Goal: Task Accomplishment & Management: Use online tool/utility

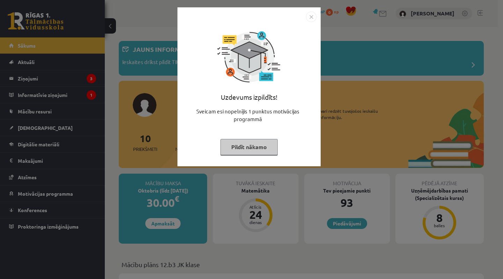
click at [311, 16] on img "Close" at bounding box center [311, 17] width 10 height 10
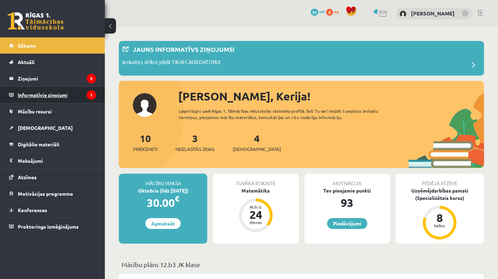
click at [70, 98] on legend "Informatīvie ziņojumi 1" at bounding box center [57, 95] width 78 height 16
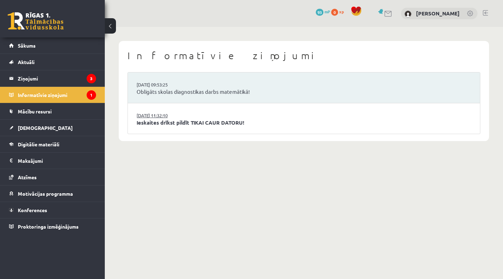
click at [185, 115] on link "15.09.2025 11:32:10" at bounding box center [163, 115] width 52 height 7
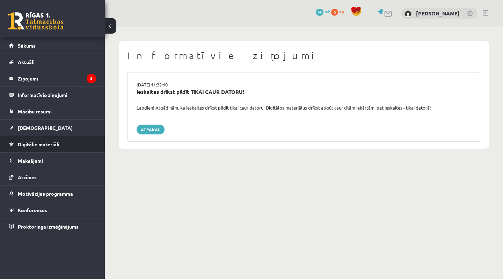
click at [68, 140] on link "Digitālie materiāli" at bounding box center [52, 144] width 87 height 16
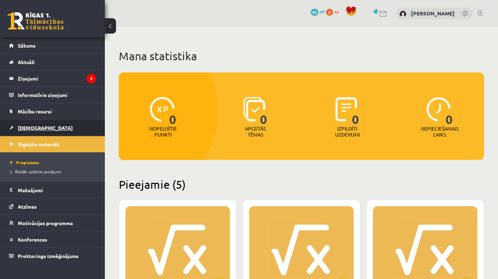
click at [65, 131] on link "[DEMOGRAPHIC_DATA]" at bounding box center [52, 128] width 87 height 16
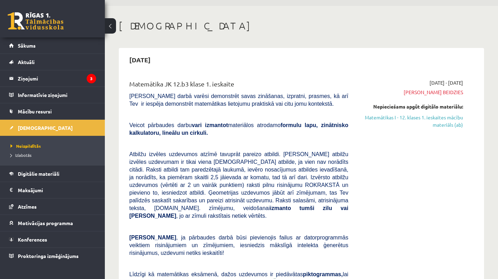
scroll to position [33, 0]
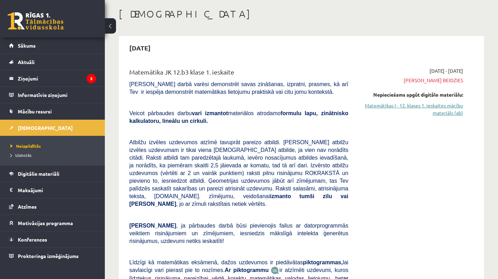
click at [430, 108] on link "Matemātikas I - 12. klases 1. ieskaites mācību materiāls (ab)" at bounding box center [411, 109] width 104 height 15
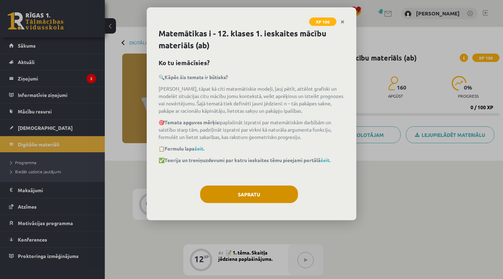
click at [260, 198] on button "Sapratu" at bounding box center [249, 193] width 98 height 17
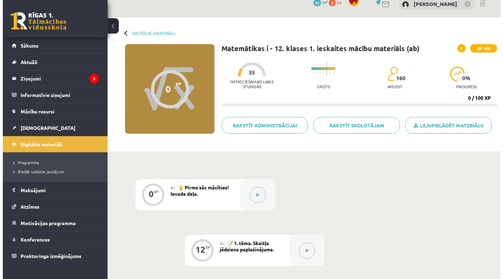
scroll to position [15, 0]
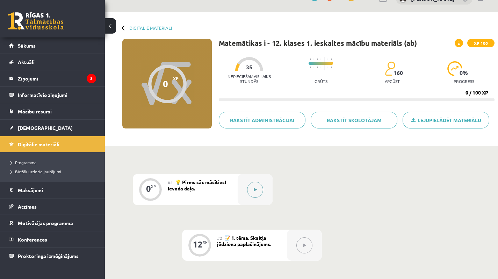
click at [251, 187] on button at bounding box center [255, 189] width 16 height 16
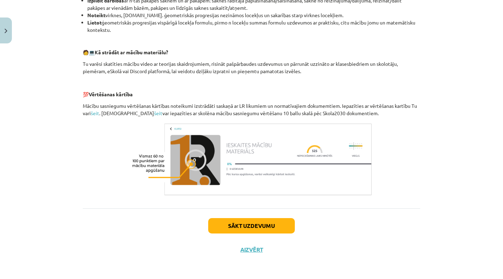
scroll to position [284, 0]
click at [267, 228] on button "Sākt uzdevumu" at bounding box center [251, 225] width 87 height 15
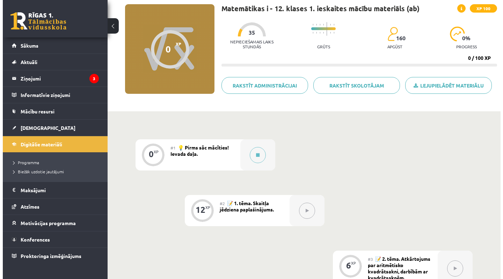
scroll to position [51, 0]
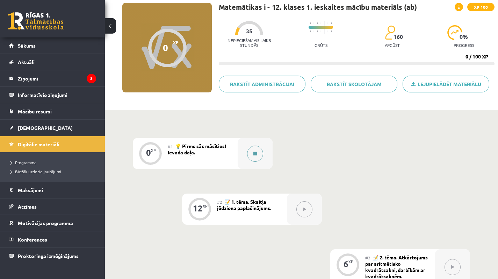
click at [255, 150] on button at bounding box center [255, 153] width 16 height 16
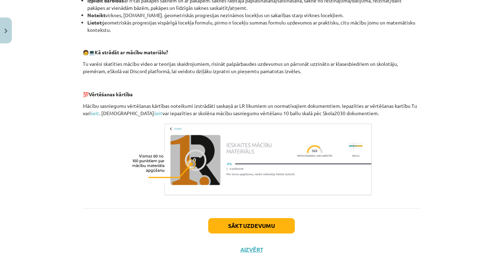
scroll to position [284, 0]
click at [249, 226] on button "Sākt uzdevumu" at bounding box center [251, 225] width 87 height 15
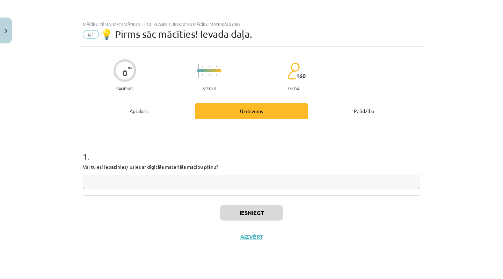
scroll to position [0, 0]
click at [170, 180] on input "text" at bounding box center [252, 181] width 338 height 14
type input "**"
click at [245, 209] on button "Iesniegt" at bounding box center [252, 212] width 64 height 15
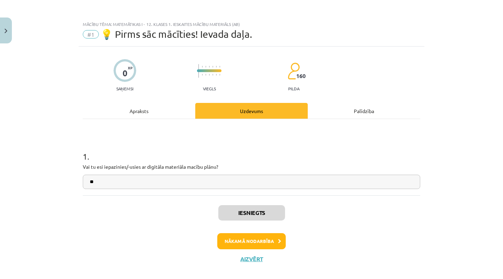
click at [248, 234] on button "Nākamā nodarbība" at bounding box center [251, 241] width 68 height 16
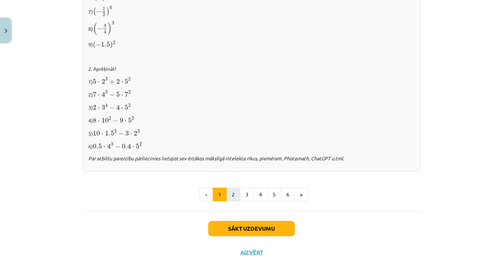
scroll to position [736, 0]
click at [226, 189] on button "2" at bounding box center [233, 195] width 14 height 14
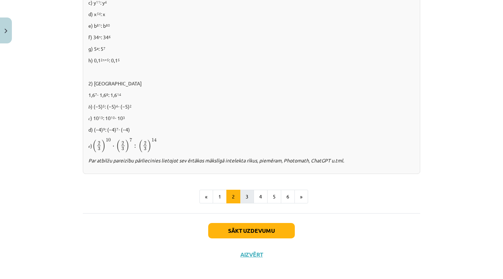
click at [244, 201] on button "3" at bounding box center [247, 196] width 14 height 14
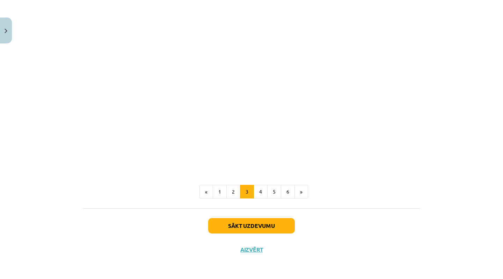
scroll to position [605, 0]
click at [248, 222] on button "Sākt uzdevumu" at bounding box center [251, 225] width 87 height 15
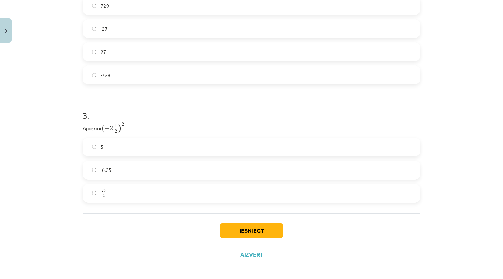
scroll to position [72, 0]
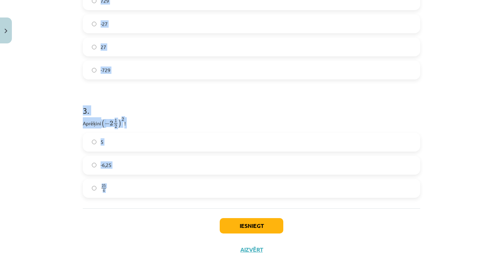
drag, startPoint x: 75, startPoint y: 156, endPoint x: 150, endPoint y: 224, distance: 101.6
click at [150, 224] on div "Mācību tēma: Matemātikas i - 12. klases 1. ieskaites mācību materiāls (ab) #2 📝…" at bounding box center [251, 139] width 503 height 279
copy form "1 . Atzīmē visus skaitļus, kuri ir kāda vesela skaitļa kvadrāts! 100 77 3 60 49…"
click at [149, 224] on div "Iesniegt Aizvērt" at bounding box center [252, 232] width 338 height 49
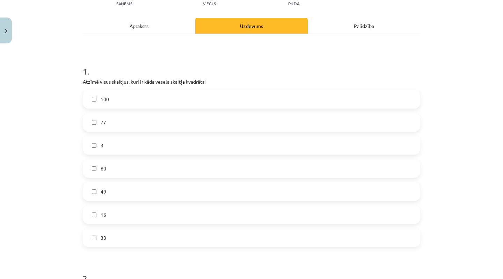
scroll to position [86, 0]
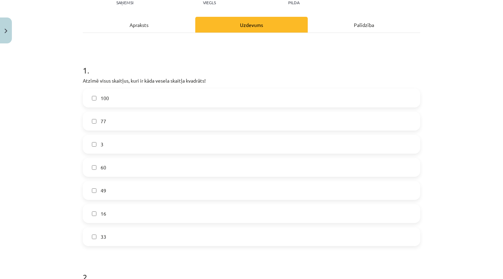
click at [207, 93] on label "100" at bounding box center [252, 97] width 336 height 17
click at [164, 192] on label "49" at bounding box center [252, 189] width 336 height 17
click at [116, 217] on label "16" at bounding box center [252, 212] width 336 height 17
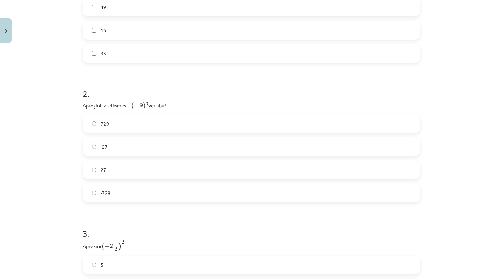
scroll to position [263, 0]
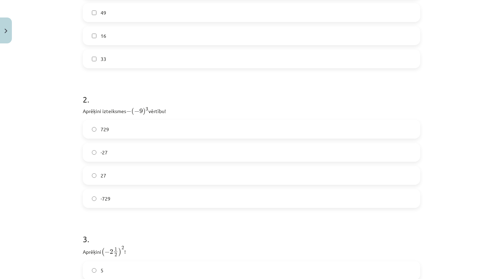
click at [130, 131] on label "729" at bounding box center [252, 128] width 336 height 17
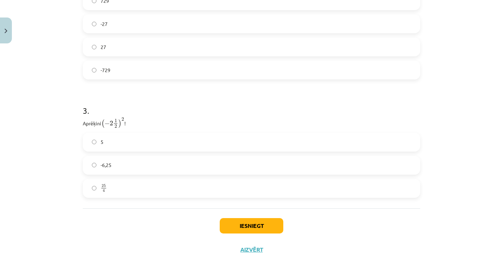
scroll to position [392, 0]
click at [136, 189] on label "25 4 25 4" at bounding box center [252, 187] width 336 height 17
click at [240, 224] on button "Iesniegt" at bounding box center [252, 225] width 64 height 15
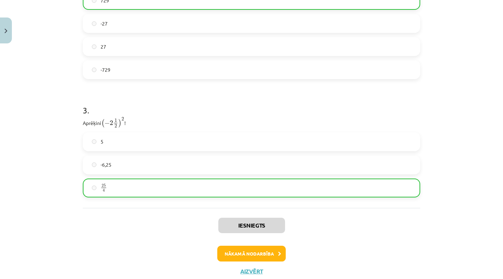
click at [239, 252] on button "Nākamā nodarbība" at bounding box center [251, 253] width 68 height 16
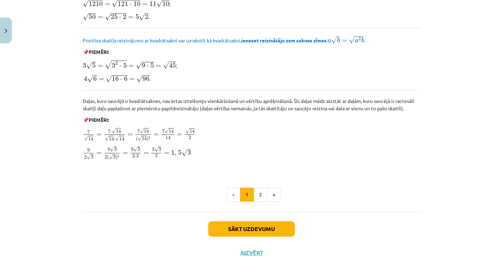
click at [251, 221] on button "Sākt uzdevumu" at bounding box center [251, 228] width 87 height 15
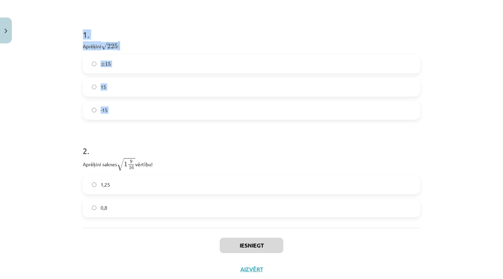
scroll to position [147, 0]
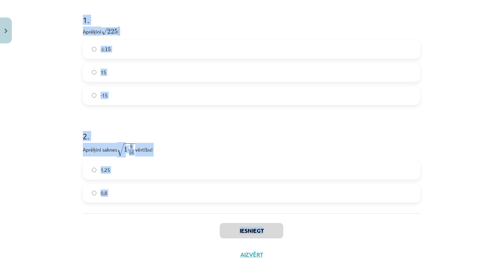
drag, startPoint x: 76, startPoint y: 166, endPoint x: 120, endPoint y: 234, distance: 81.4
click at [120, 234] on div "6 XP Saņemsi Sarežģīts 160 pilda Apraksts Uzdevums Palīdzība 1 . Aprēķini √ 225…" at bounding box center [252, 88] width 346 height 356
copy div "1 . Aprēķini √ 225 225 ! ± 15 ± 15 15 -15 2 . Aprēķini saknes √ 1 9 16 1 9 16 v…"
click at [120, 234] on div "Iesniegt Aizvērt" at bounding box center [252, 237] width 338 height 49
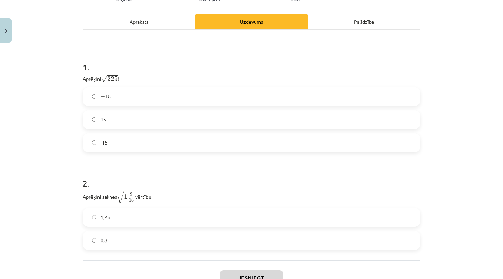
scroll to position [88, 0]
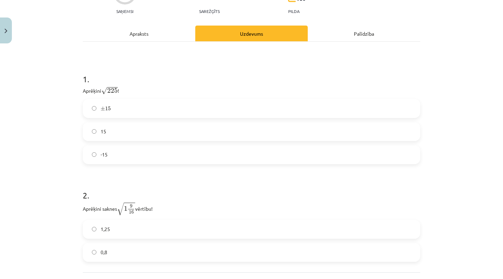
click at [138, 132] on label "15" at bounding box center [252, 131] width 336 height 17
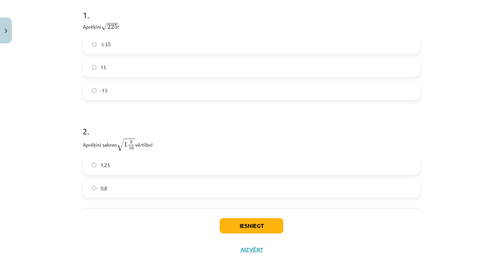
scroll to position [153, 0]
click at [406, 0] on h1 "1 ." at bounding box center [252, 9] width 338 height 22
click at [164, 165] on label "1,25" at bounding box center [252, 164] width 336 height 17
click at [245, 223] on button "Iesniegt" at bounding box center [252, 225] width 64 height 15
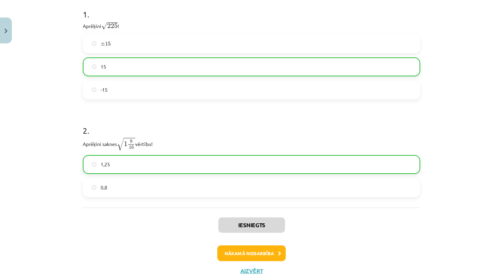
click at [250, 247] on button "Nākamā nodarbība" at bounding box center [251, 253] width 68 height 16
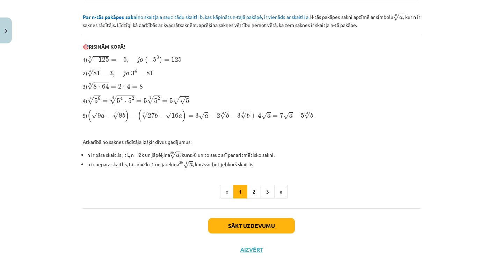
scroll to position [201, 0]
click at [244, 225] on button "Sākt uzdevumu" at bounding box center [251, 225] width 87 height 15
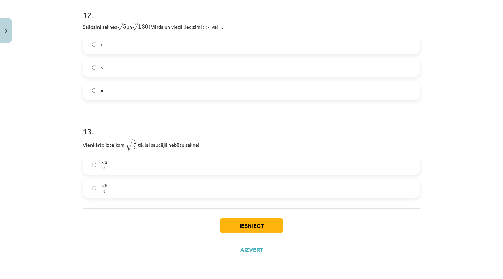
scroll to position [107, 0]
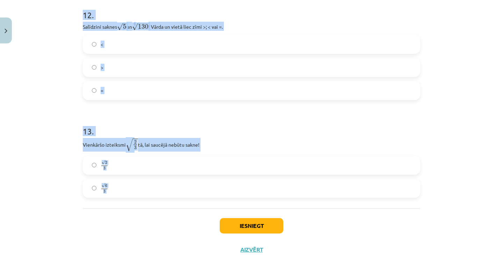
drag, startPoint x: 77, startPoint y: 154, endPoint x: 161, endPoint y: 222, distance: 108.6
copy form "1 . Kura izteiksme jāizvēlas vienādības a m n a m n = ⋯ labajā pusē, lai būtu p…"
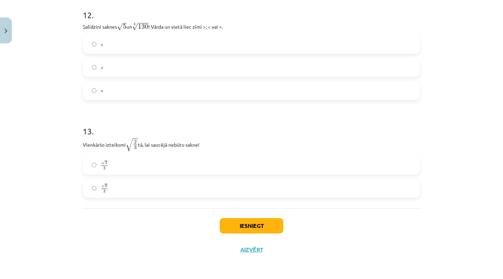
click at [161, 222] on div "Iesniegt Aizvērt" at bounding box center [252, 232] width 338 height 49
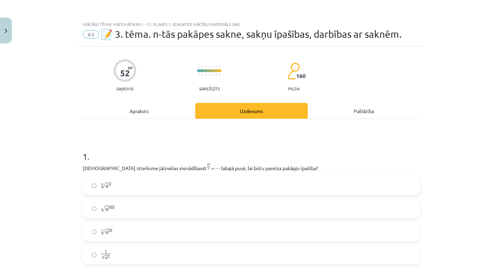
scroll to position [0, 0]
click at [149, 182] on label "m √ a n a n m" at bounding box center [252, 184] width 336 height 17
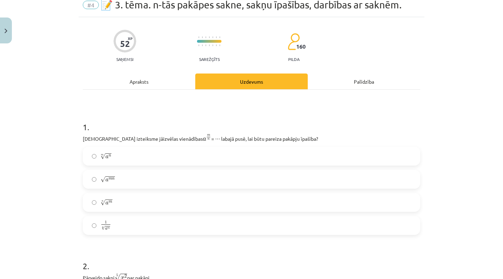
click at [146, 204] on label "n √ a m a m n" at bounding box center [252, 201] width 336 height 17
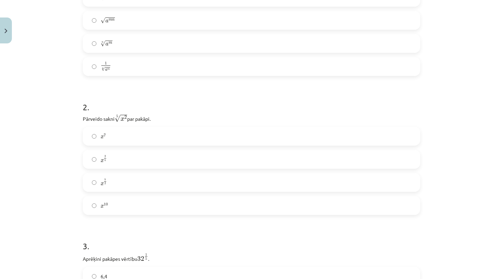
scroll to position [203, 0]
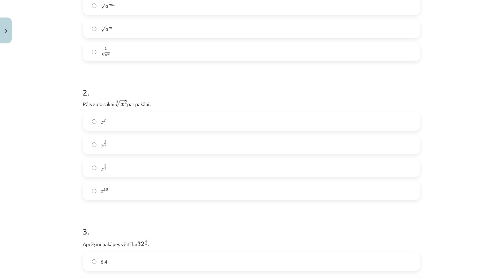
click at [135, 142] on label "x 2 5 x 2 5" at bounding box center [252, 144] width 336 height 17
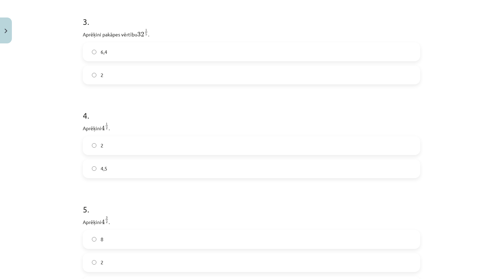
scroll to position [407, 0]
click at [159, 144] on label "2" at bounding box center [252, 149] width 336 height 17
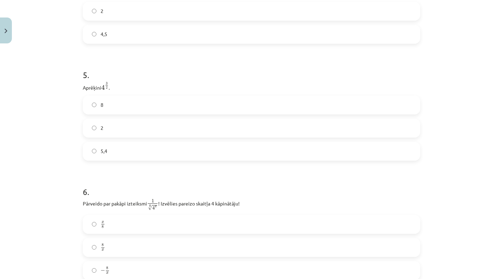
scroll to position [551, 0]
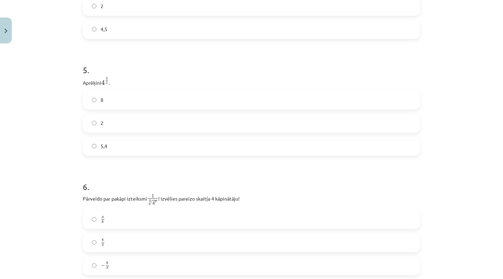
click at [152, 103] on label "8" at bounding box center [252, 99] width 336 height 17
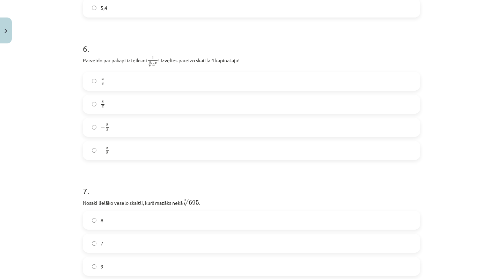
scroll to position [693, 0]
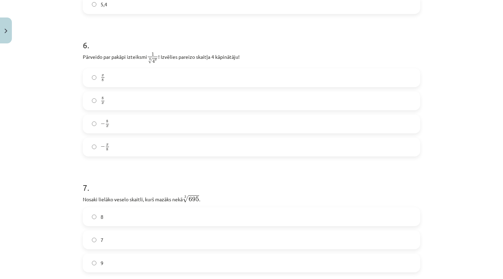
click at [129, 75] on label "x 8 x 8" at bounding box center [252, 77] width 336 height 17
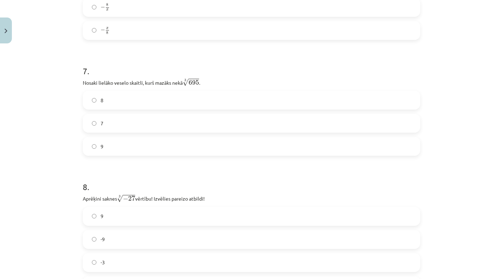
scroll to position [872, 0]
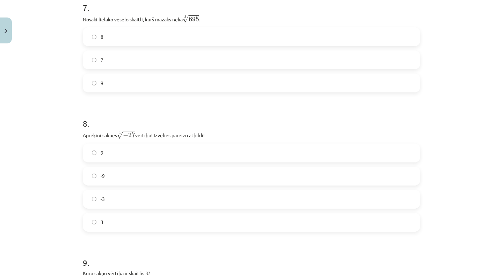
click at [185, 37] on label "8" at bounding box center [252, 36] width 336 height 17
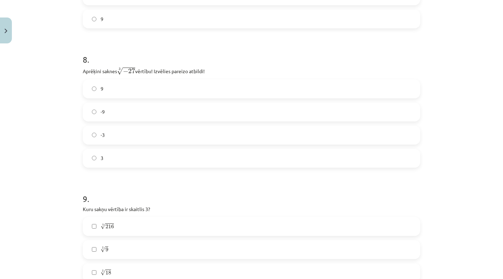
scroll to position [960, 0]
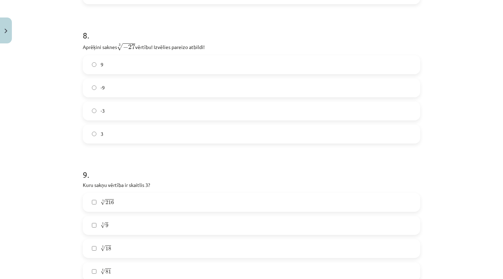
click at [174, 114] on label "-3" at bounding box center [252, 110] width 336 height 17
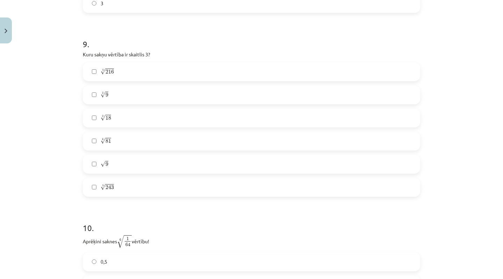
scroll to position [1097, 0]
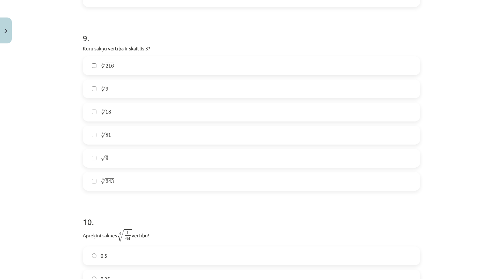
click at [111, 159] on label "√ 9 9" at bounding box center [252, 157] width 336 height 17
click at [117, 135] on label "4 √ 81 81 4" at bounding box center [252, 134] width 336 height 17
click at [121, 183] on label "5 √ 243 243 5" at bounding box center [252, 180] width 336 height 17
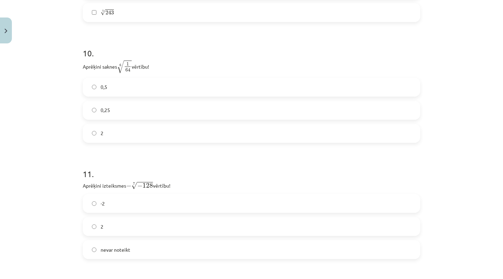
scroll to position [1275, 0]
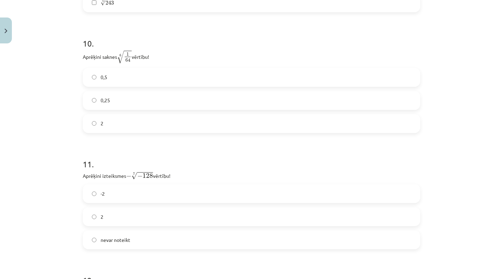
click at [182, 75] on label "0,5" at bounding box center [252, 76] width 336 height 17
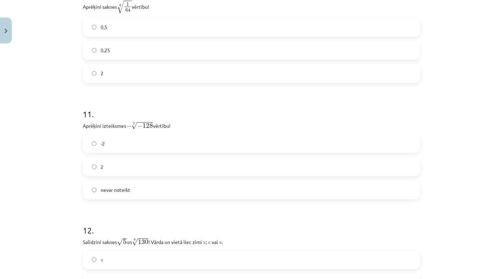
click at [149, 167] on label "2" at bounding box center [252, 166] width 336 height 17
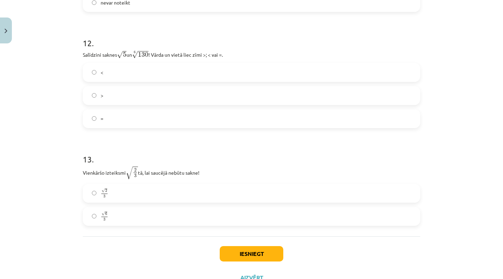
scroll to position [1516, 0]
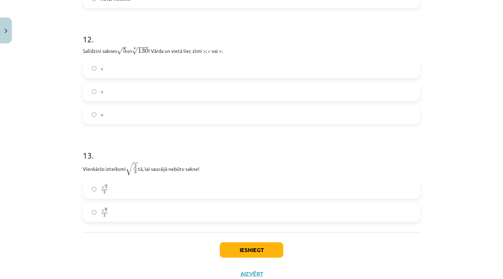
click at [159, 92] on label ">" at bounding box center [252, 91] width 336 height 17
click at [132, 217] on label "√ 6 3 6 3" at bounding box center [252, 211] width 336 height 17
click at [245, 250] on button "Iesniegt" at bounding box center [252, 249] width 64 height 15
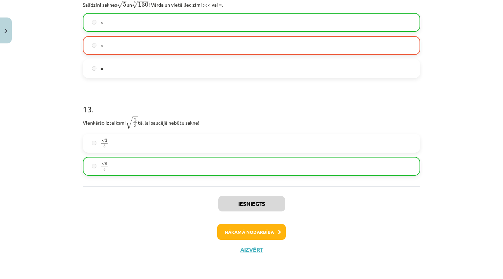
click at [252, 233] on button "Nākamā nodarbība" at bounding box center [251, 232] width 68 height 16
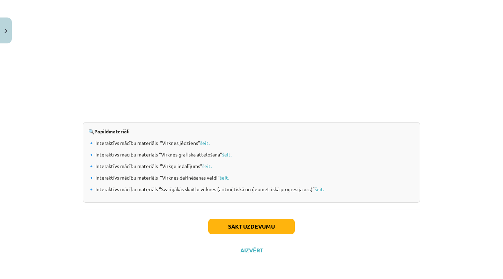
click at [250, 227] on button "Sākt uzdevumu" at bounding box center [251, 225] width 87 height 15
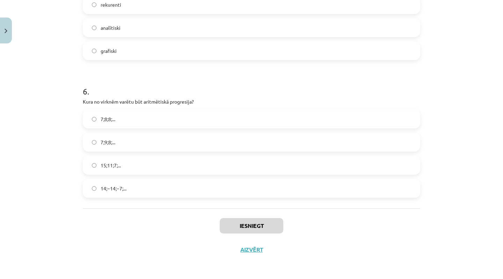
scroll to position [128, 0]
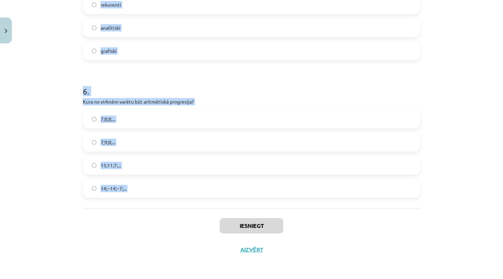
drag, startPoint x: 78, startPoint y: 123, endPoint x: 158, endPoint y: 210, distance: 118.5
copy form "1 . Skaitļu virkne -7; -4; -1; 2; 5; ... ir Ne augoša, ne dilstoša Konstanta Au…"
click at [141, 228] on div "Iesniegt Aizvērt" at bounding box center [252, 232] width 338 height 49
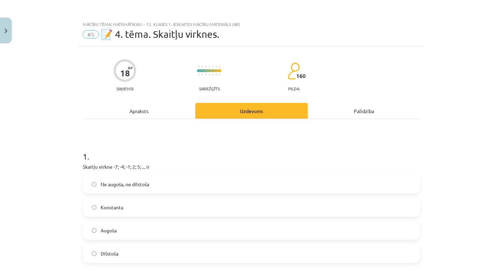
scroll to position [0, 0]
click at [132, 226] on label "Augoša" at bounding box center [252, 229] width 336 height 17
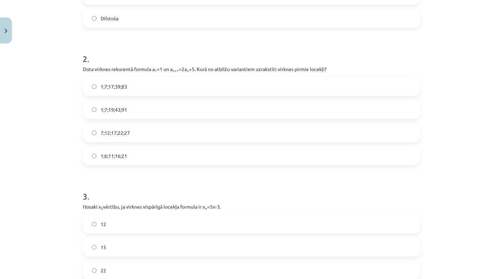
scroll to position [236, 0]
click at [144, 107] on label "1;7;19;43;91" at bounding box center [252, 107] width 336 height 17
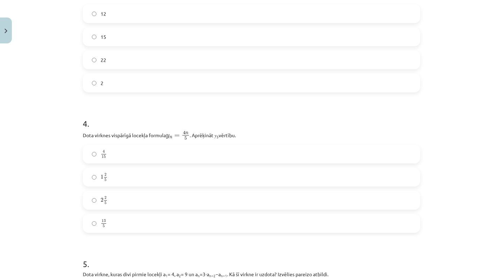
scroll to position [444, 0]
click at [139, 15] on label "12" at bounding box center [252, 14] width 336 height 17
click at [120, 203] on label "2 2 5 2 2 5" at bounding box center [252, 200] width 336 height 17
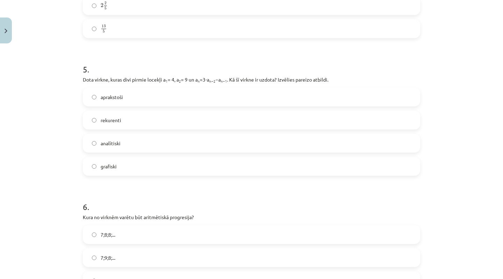
scroll to position [655, 0]
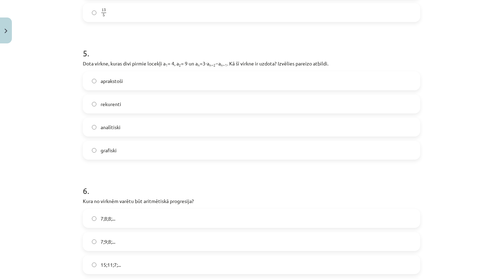
click at [177, 107] on label "rekurenti" at bounding box center [252, 103] width 336 height 17
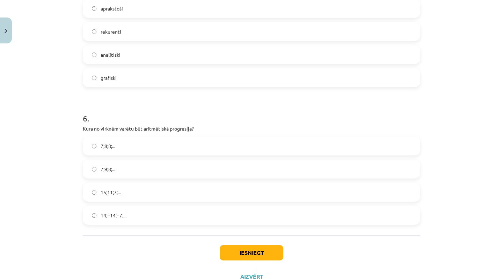
scroll to position [731, 0]
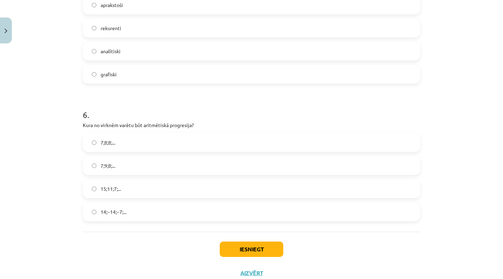
click at [147, 191] on label "15;11;7;..." at bounding box center [252, 188] width 336 height 17
click at [236, 250] on button "Iesniegt" at bounding box center [252, 248] width 64 height 15
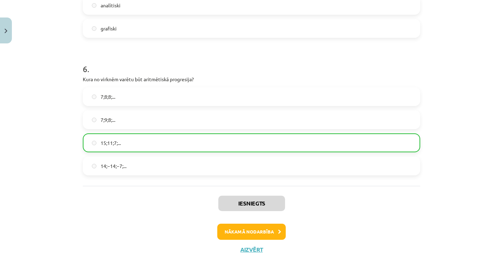
click at [263, 232] on button "Nākamā nodarbība" at bounding box center [251, 231] width 68 height 16
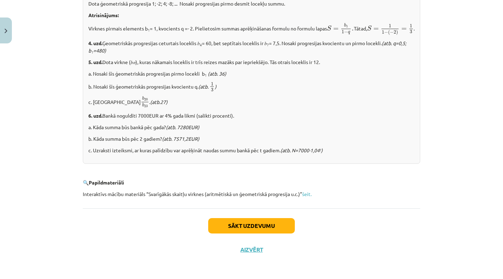
scroll to position [857, 0]
click at [248, 252] on button "Aizvērt" at bounding box center [251, 249] width 27 height 7
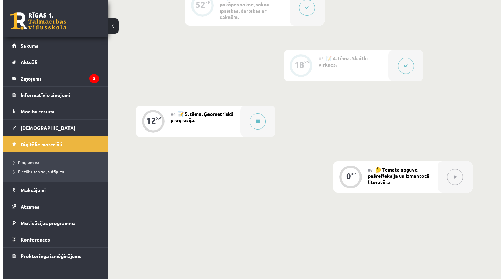
scroll to position [373, 0]
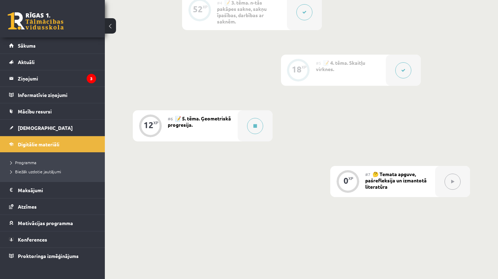
click at [212, 129] on div "#6 📝 5. tēma. Ģeometriskā progresija." at bounding box center [203, 125] width 70 height 31
click at [256, 125] on icon at bounding box center [254, 126] width 3 height 4
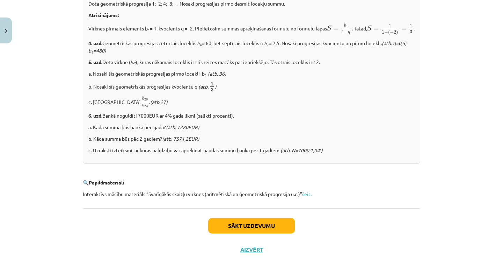
click at [263, 229] on button "Sākt uzdevumu" at bounding box center [251, 225] width 87 height 15
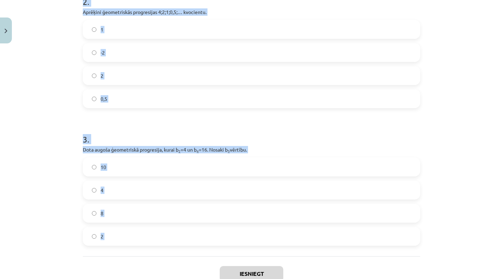
scroll to position [247, 0]
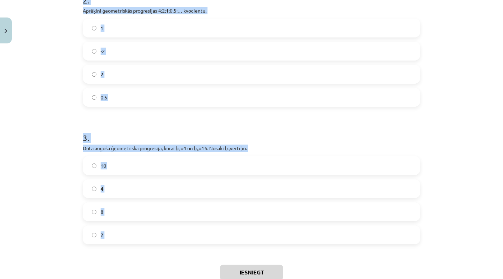
drag, startPoint x: 78, startPoint y: 152, endPoint x: 118, endPoint y: 265, distance: 120.1
click at [118, 265] on div "12 XP Saņemsi Sarežģīts 160 pilda Apraksts Uzdevums Palīdzība 1 . Aprēķini ģeom…" at bounding box center [252, 53] width 346 height 508
copy form "1 . Aprēķini ģeometriskās progresijas nākamo locekli, ja b 1 = 7 un q=5. 35 12 …"
click at [223, 87] on div "1 -2 2 0,5" at bounding box center [252, 63] width 338 height 88
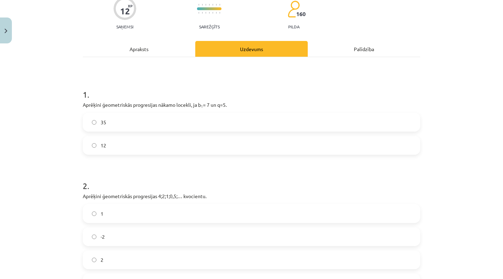
scroll to position [67, 0]
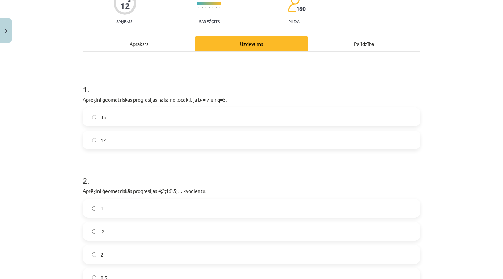
click at [166, 111] on label "35" at bounding box center [252, 116] width 336 height 17
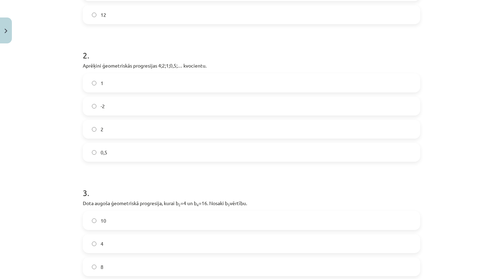
scroll to position [200, 0]
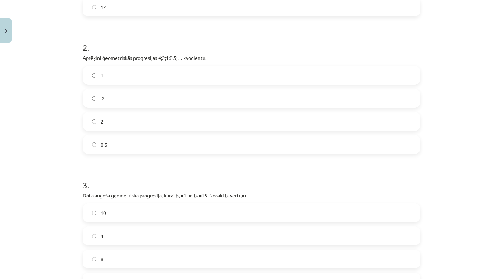
click at [122, 150] on label "0,5" at bounding box center [252, 144] width 336 height 17
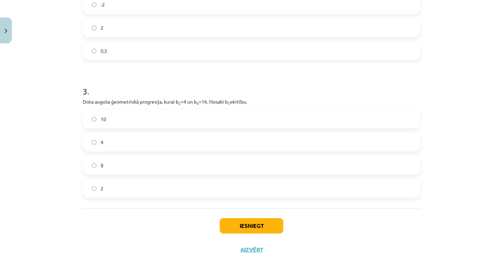
scroll to position [295, 0]
click at [166, 166] on label "8" at bounding box center [252, 164] width 336 height 17
click at [238, 222] on button "Iesniegt" at bounding box center [252, 225] width 64 height 15
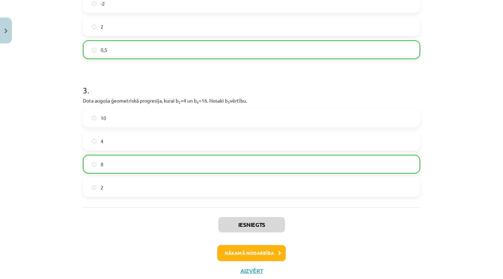
click at [240, 248] on button "Nākamā nodarbība" at bounding box center [251, 253] width 68 height 16
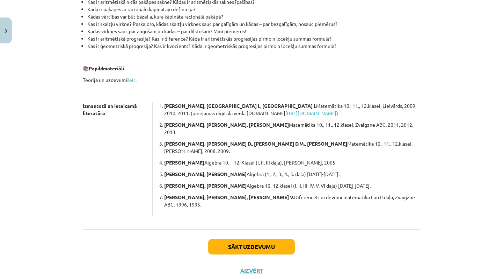
click at [240, 239] on button "Sākt uzdevumu" at bounding box center [251, 246] width 87 height 15
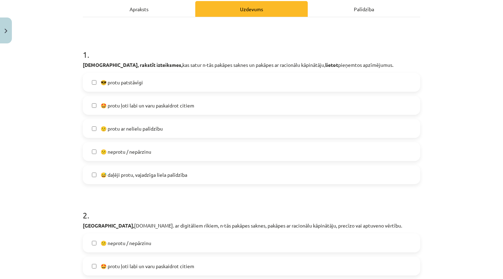
scroll to position [103, 0]
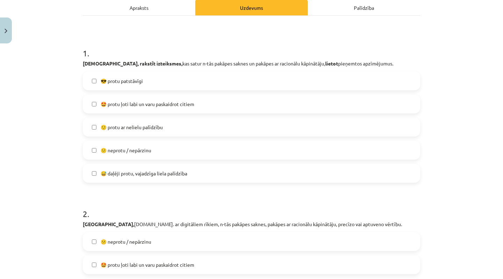
click at [165, 127] on label "🙂 protu ar nelielu palīdzību" at bounding box center [252, 126] width 336 height 17
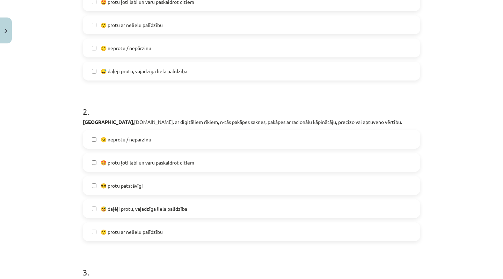
scroll to position [205, 0]
click at [152, 233] on span "🙂 protu ar nelielu palīdzību" at bounding box center [132, 231] width 62 height 7
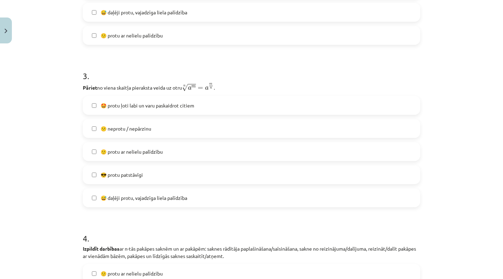
scroll to position [402, 0]
click at [158, 171] on label "😎 protu patstāvīgi" at bounding box center [252, 173] width 336 height 17
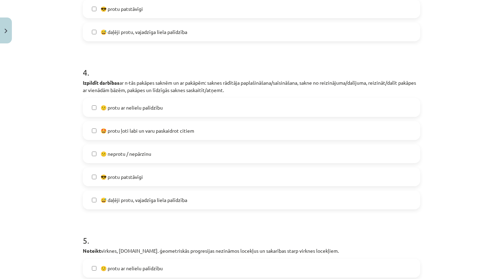
scroll to position [571, 0]
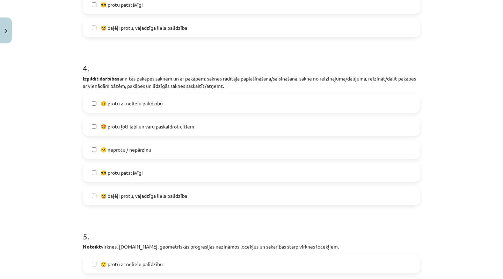
click at [143, 106] on span "🙂 protu ar nelielu palīdzību" at bounding box center [132, 103] width 62 height 7
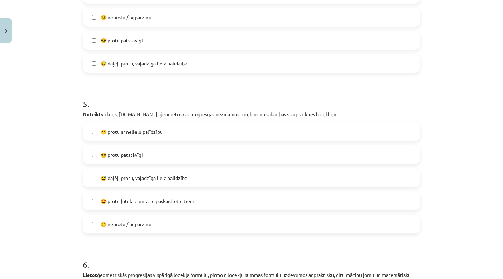
scroll to position [705, 0]
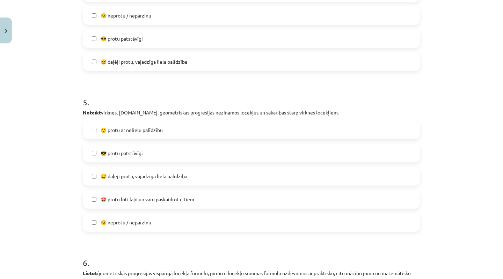
click at [173, 156] on label "😎 protu patstāvīgi" at bounding box center [252, 152] width 336 height 17
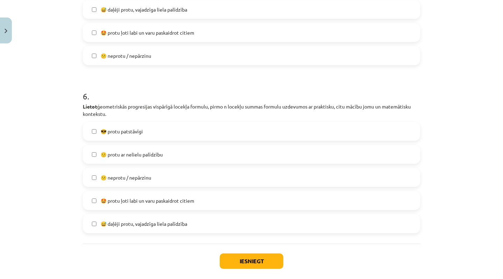
scroll to position [874, 0]
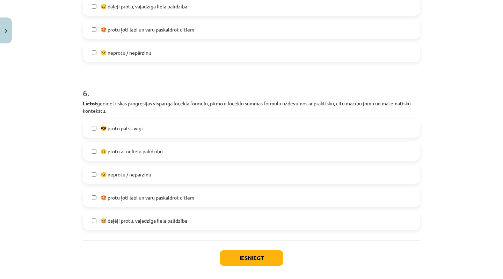
click at [171, 150] on label "🙂 protu ar nelielu palīdzību" at bounding box center [252, 150] width 336 height 17
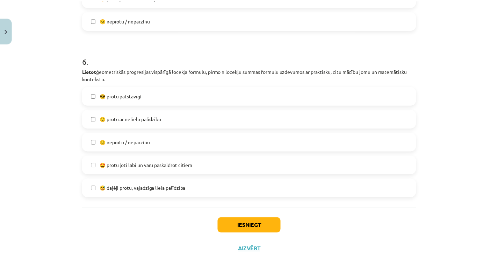
scroll to position [908, 0]
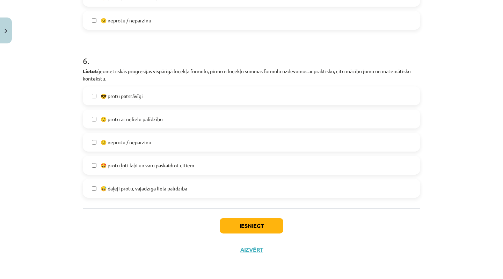
click at [238, 226] on button "Iesniegt" at bounding box center [252, 225] width 64 height 15
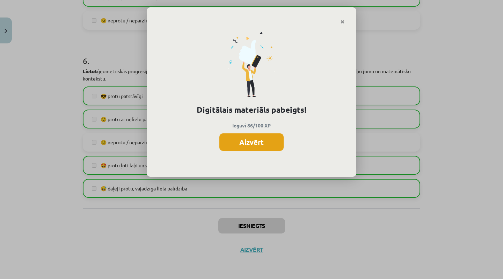
click at [257, 143] on button "Aizvērt" at bounding box center [251, 141] width 64 height 17
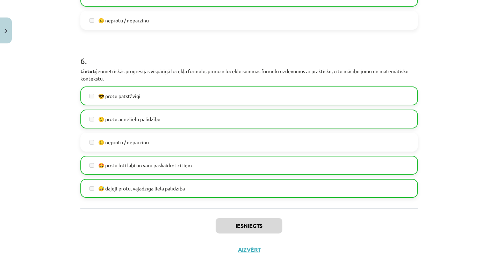
click at [249, 248] on button "Aizvērt" at bounding box center [249, 249] width 27 height 7
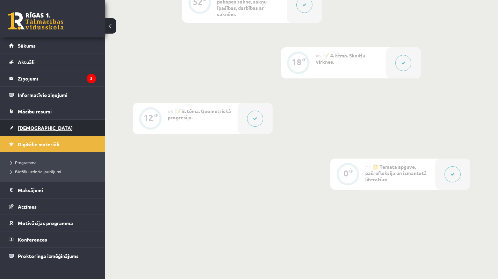
click at [69, 130] on link "[DEMOGRAPHIC_DATA]" at bounding box center [52, 128] width 87 height 16
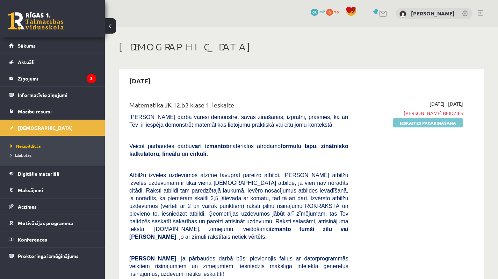
click at [422, 121] on link "Ieskaites pagarināšana" at bounding box center [428, 122] width 70 height 9
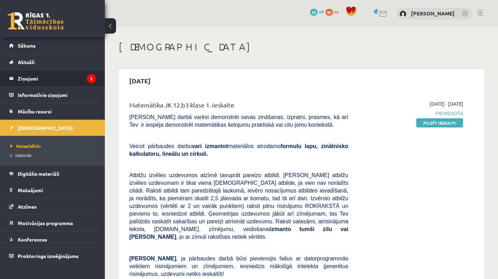
click at [100, 78] on li "Ziņojumi 3" at bounding box center [52, 78] width 105 height 17
click at [73, 79] on legend "Ziņojumi 3" at bounding box center [57, 78] width 78 height 16
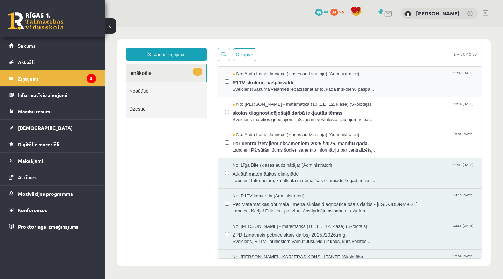
click at [306, 87] on span "Sveiciens!Sākumā vēlamies iepazīstināt ar to, kāda ir skolēnu pašpā..." at bounding box center [354, 89] width 243 height 7
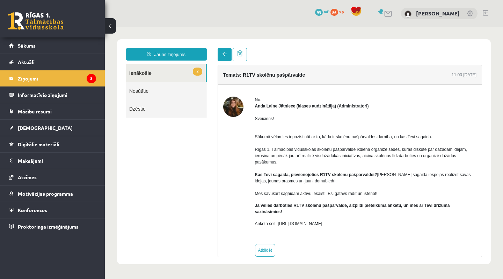
click at [223, 55] on span at bounding box center [224, 53] width 5 height 5
click at [162, 77] on link "2 Ienākošie" at bounding box center [166, 73] width 80 height 18
click at [385, 13] on link at bounding box center [388, 14] width 8 height 6
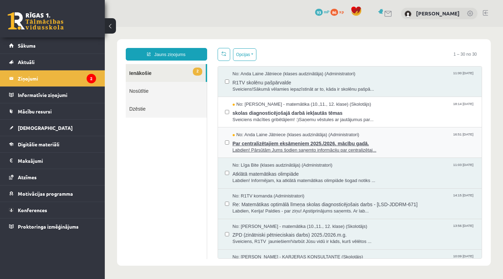
click at [324, 133] on span "No: Anda Laine Jātniece (klases audzinātāja) (Administratori)" at bounding box center [296, 134] width 127 height 7
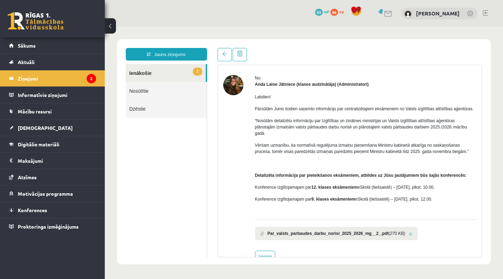
scroll to position [22, 0]
click at [389, 12] on link at bounding box center [388, 14] width 8 height 6
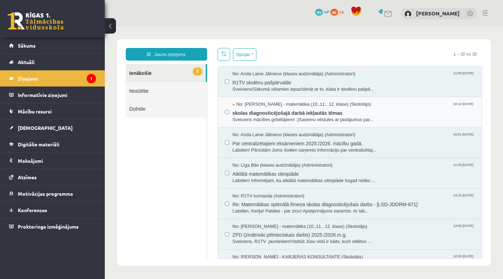
click at [358, 122] on div "No: Laima Tukāne - Grosa - matemātika (10.,11., 12. klase) (Skolotājs) 18:14 07…" at bounding box center [350, 112] width 264 height 30
click at [355, 118] on span "Sveiciens mācīties gribētājiem! :)Saņemu vēstules ar jautājumus par..." at bounding box center [354, 119] width 243 height 7
